Goal: Task Accomplishment & Management: Complete application form

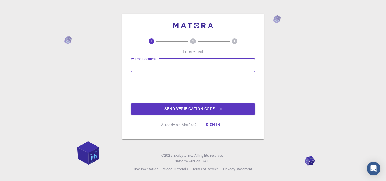
click at [165, 67] on input "Email address" at bounding box center [193, 66] width 124 height 14
type input "[EMAIL_ADDRESS][DOMAIN_NAME]"
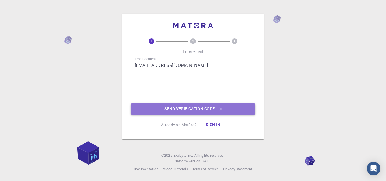
click at [158, 112] on button "Send verification code" at bounding box center [193, 108] width 124 height 11
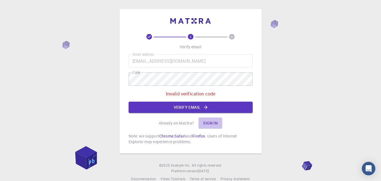
click at [207, 124] on button "Sign in" at bounding box center [211, 122] width 24 height 11
